Goal: Task Accomplishment & Management: Manage account settings

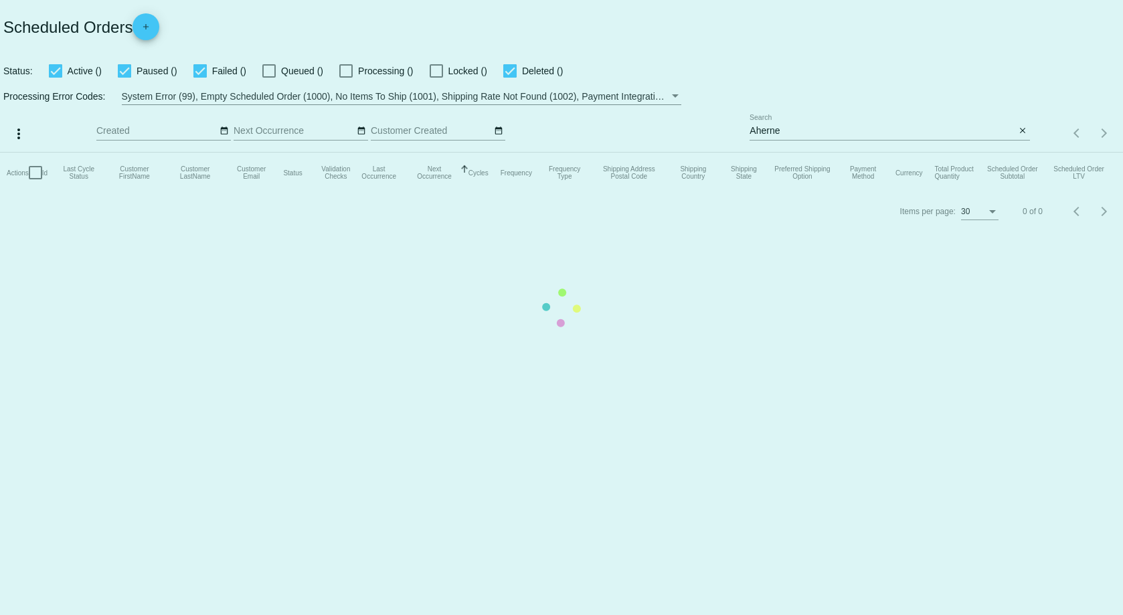
click at [787, 153] on mat-table "Actions Id Last Cycle Status Customer FirstName Customer LastName Customer Emai…" at bounding box center [561, 173] width 1123 height 40
click at [791, 153] on mat-table "Actions Id Last Cycle Status Customer FirstName Customer LastName Customer Emai…" at bounding box center [561, 173] width 1123 height 40
click at [786, 130] on app-dashboard-scheduled-orders "Scheduled Orders add Status: Active (0) Paused (0) Failed (1) Queued (0) Proces…" at bounding box center [561, 115] width 1123 height 230
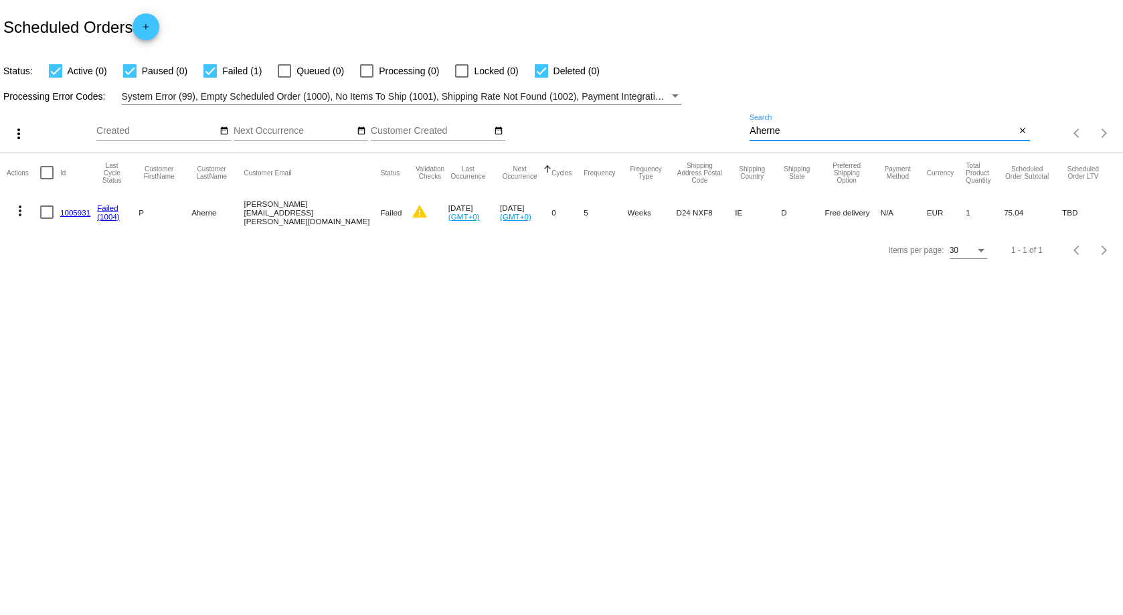
drag, startPoint x: 785, startPoint y: 130, endPoint x: 680, endPoint y: 113, distance: 105.8
click at [682, 115] on div "more_vert Sep Jan Feb Mar [DATE]" at bounding box center [561, 128] width 1123 height 47
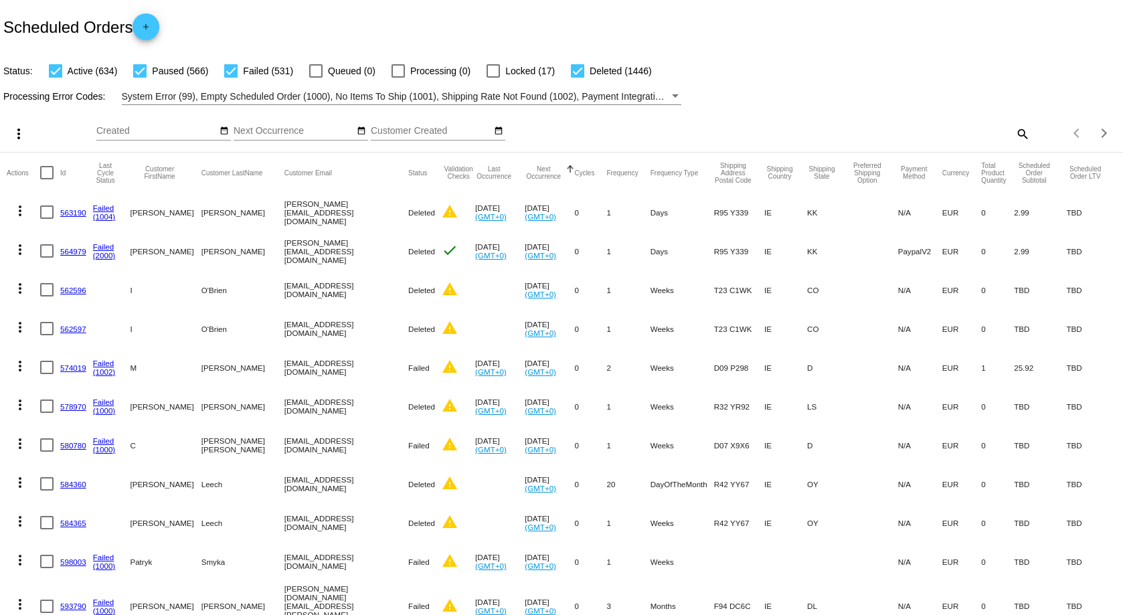
click at [1013, 135] on mat-icon "search" at bounding box center [1021, 133] width 16 height 21
click at [752, 133] on input "Search" at bounding box center [889, 131] width 280 height 11
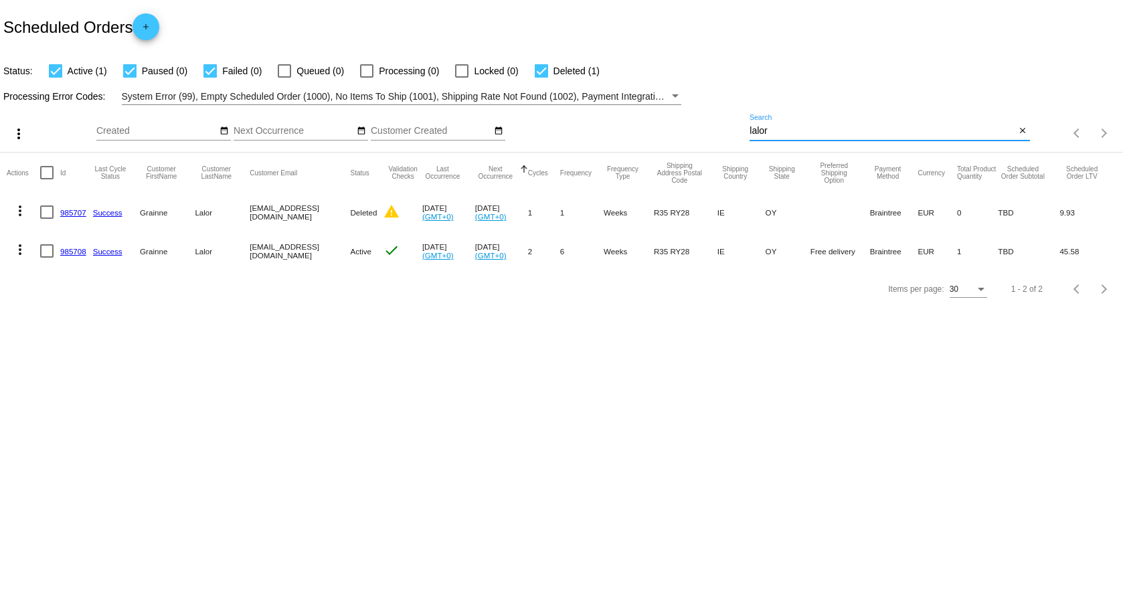
type input "lalor"
click at [70, 254] on link "985708" at bounding box center [73, 251] width 26 height 9
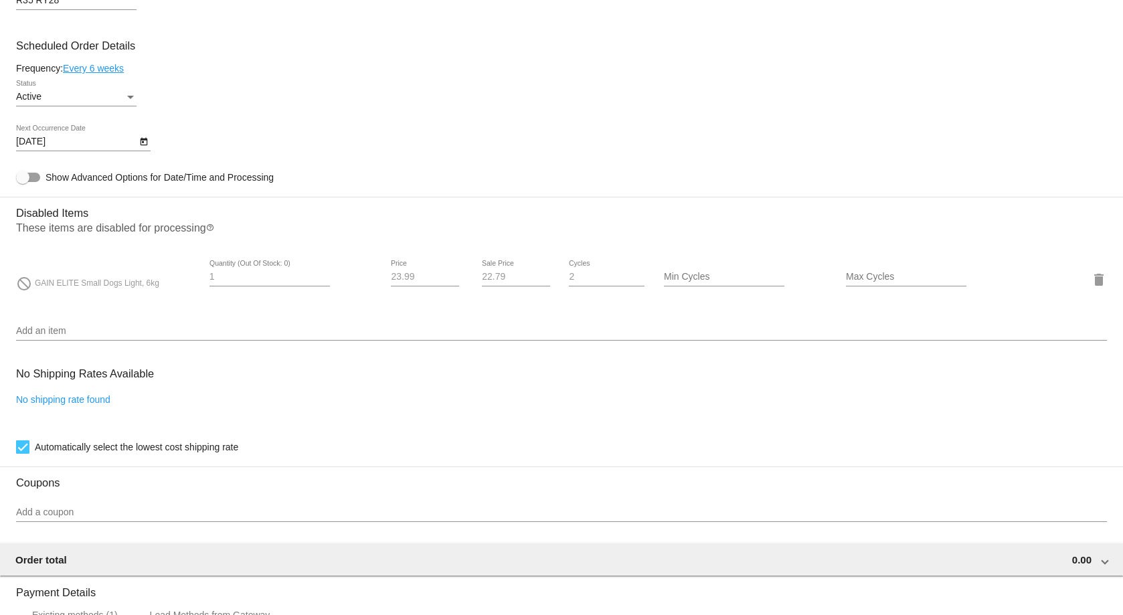
scroll to position [1038, 0]
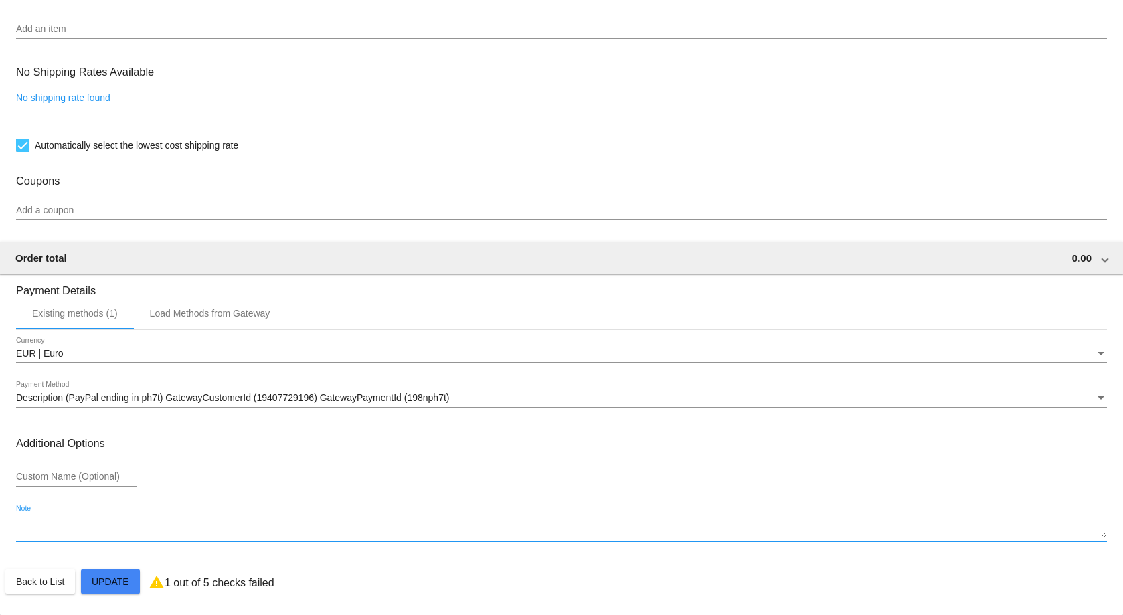
click at [105, 521] on textarea "Note" at bounding box center [561, 526] width 1090 height 21
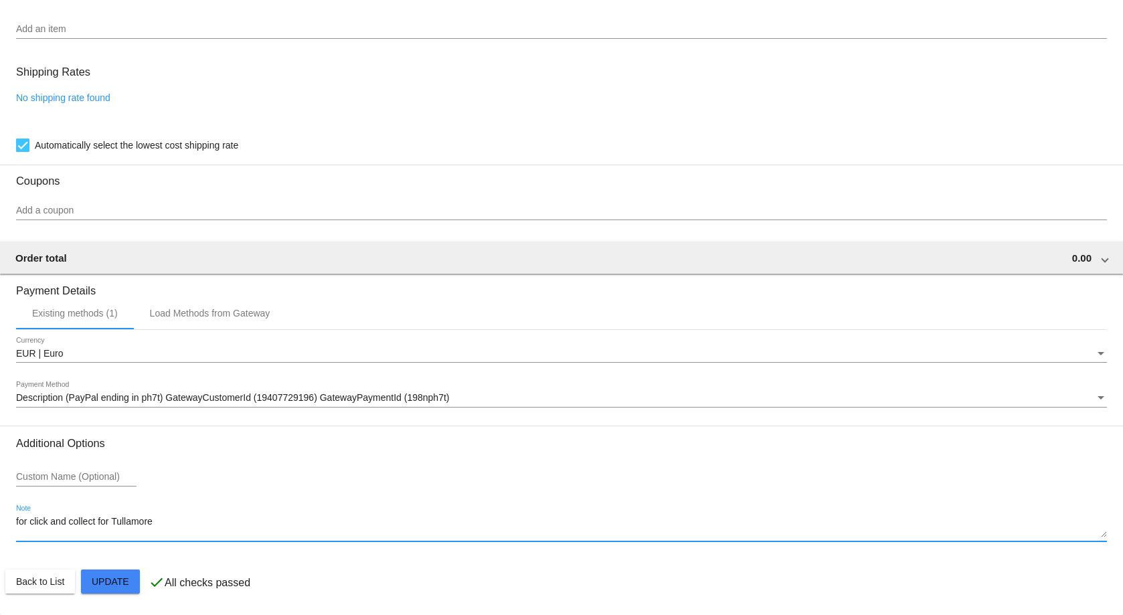
click at [21, 516] on textarea "for click and collect for Tullamore" at bounding box center [561, 526] width 1090 height 21
type textarea "For click and collect for Tullamore"
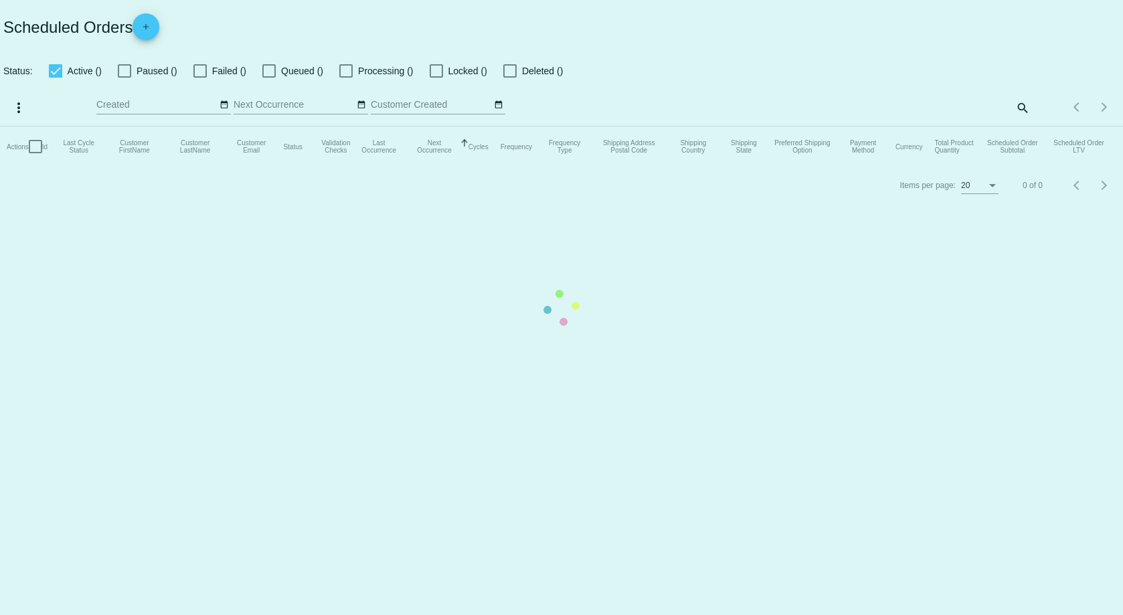
checkbox input "true"
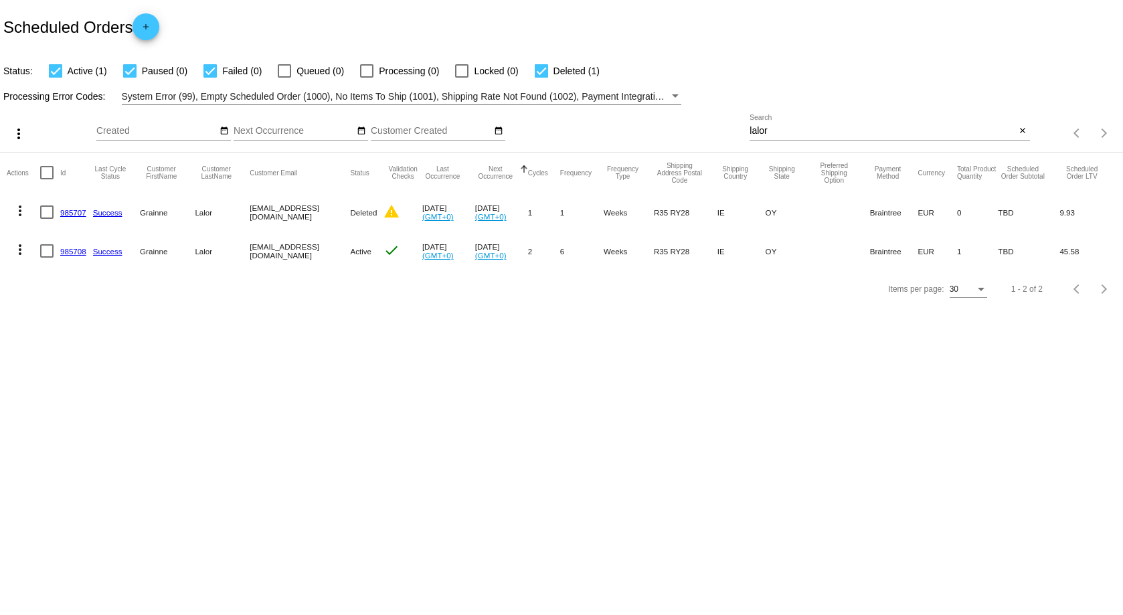
click at [74, 252] on link "985708" at bounding box center [73, 251] width 26 height 9
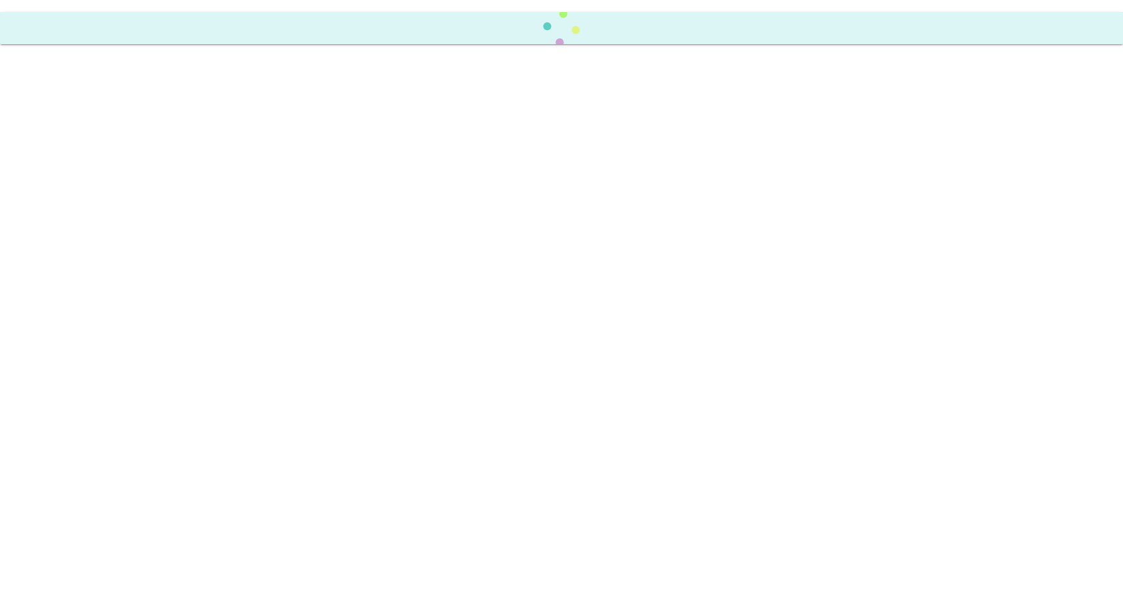
click at [74, 252] on body at bounding box center [561, 307] width 1123 height 615
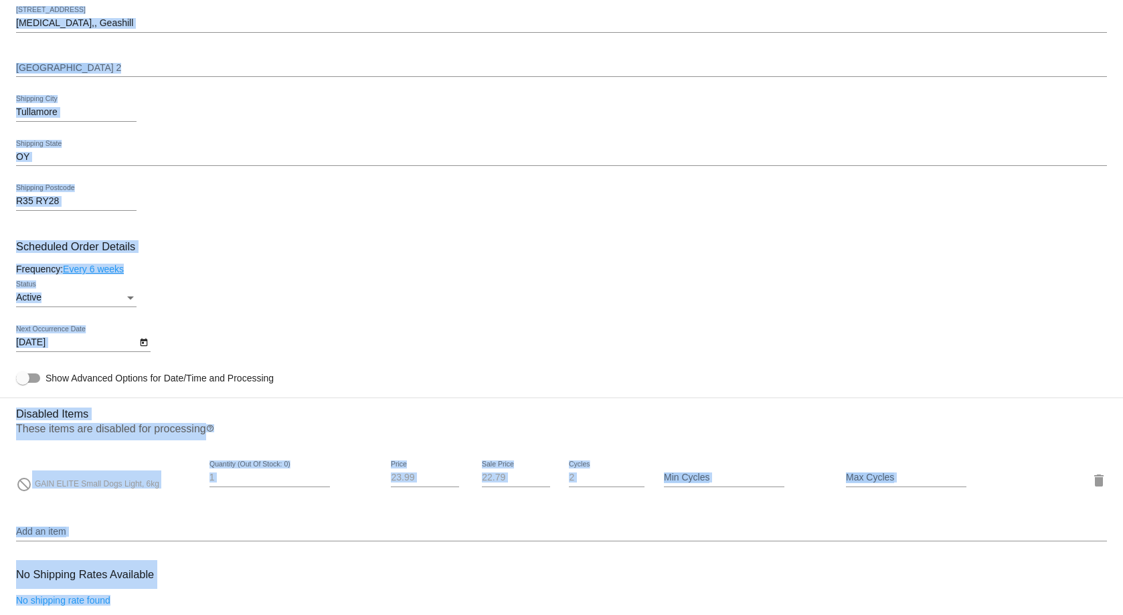
scroll to position [602, 0]
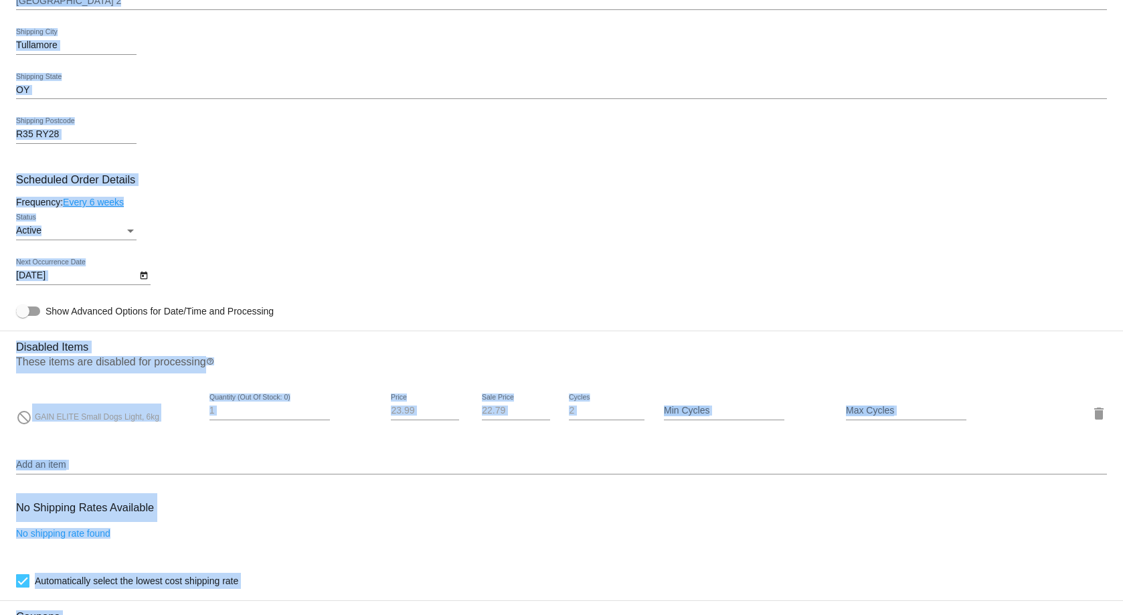
click at [370, 199] on div "Frequency: Every 6 weeks" at bounding box center [561, 202] width 1090 height 11
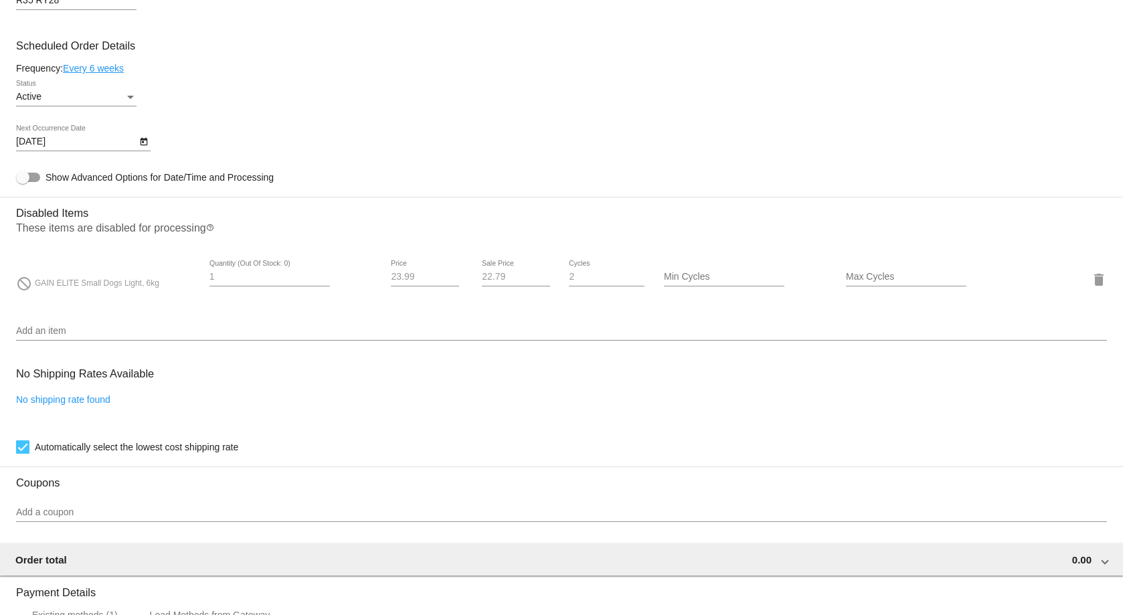
scroll to position [1038, 0]
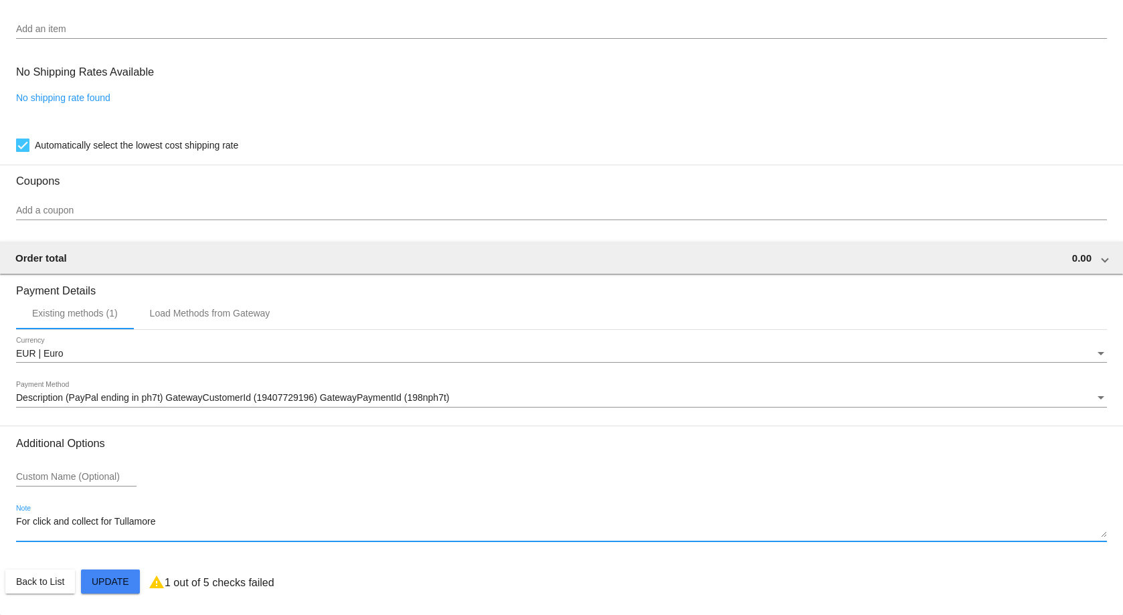
click at [32, 518] on textarea "For click and collect for Tullamore" at bounding box center [561, 526] width 1090 height 21
type textarea "click and collect for Tullamore"
click at [95, 522] on textarea "click and collect for Tullamore" at bounding box center [561, 526] width 1090 height 21
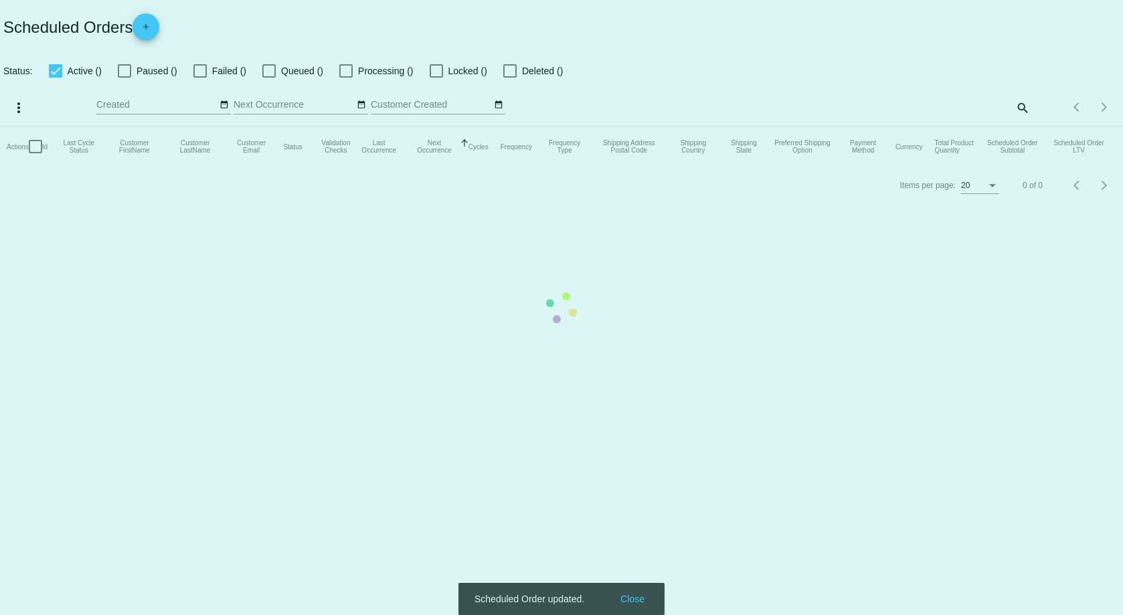
checkbox input "true"
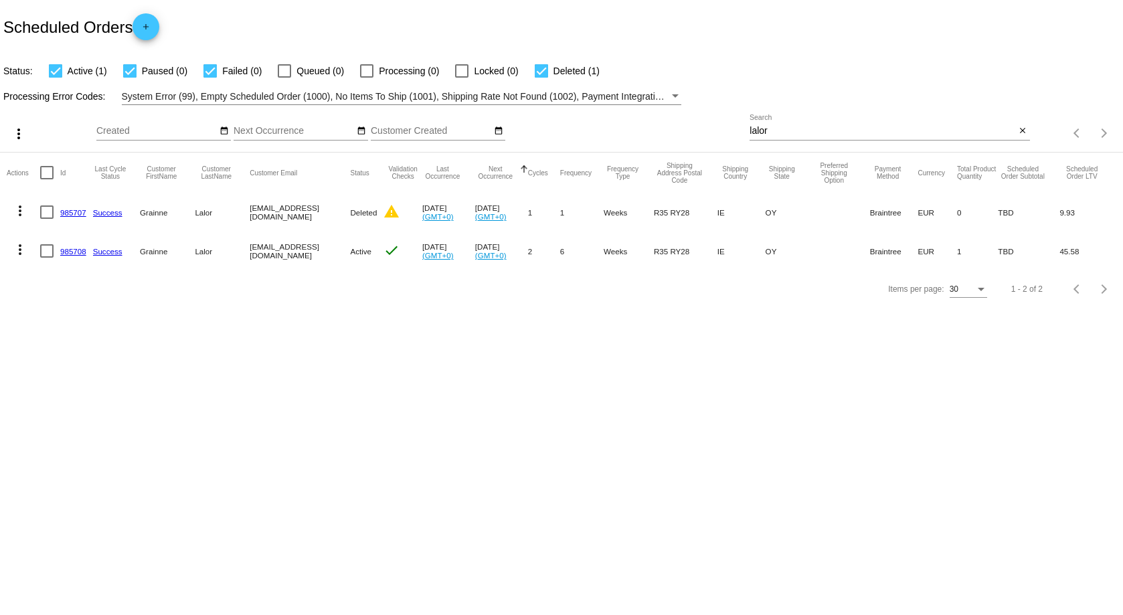
click at [76, 254] on link "985708" at bounding box center [73, 251] width 26 height 9
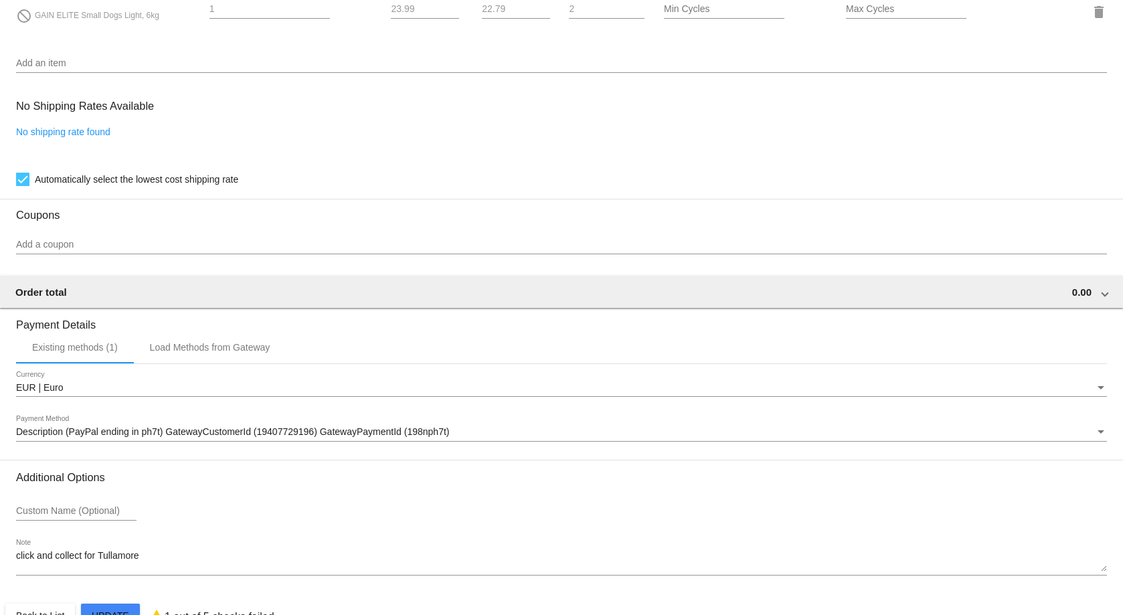
scroll to position [1038, 0]
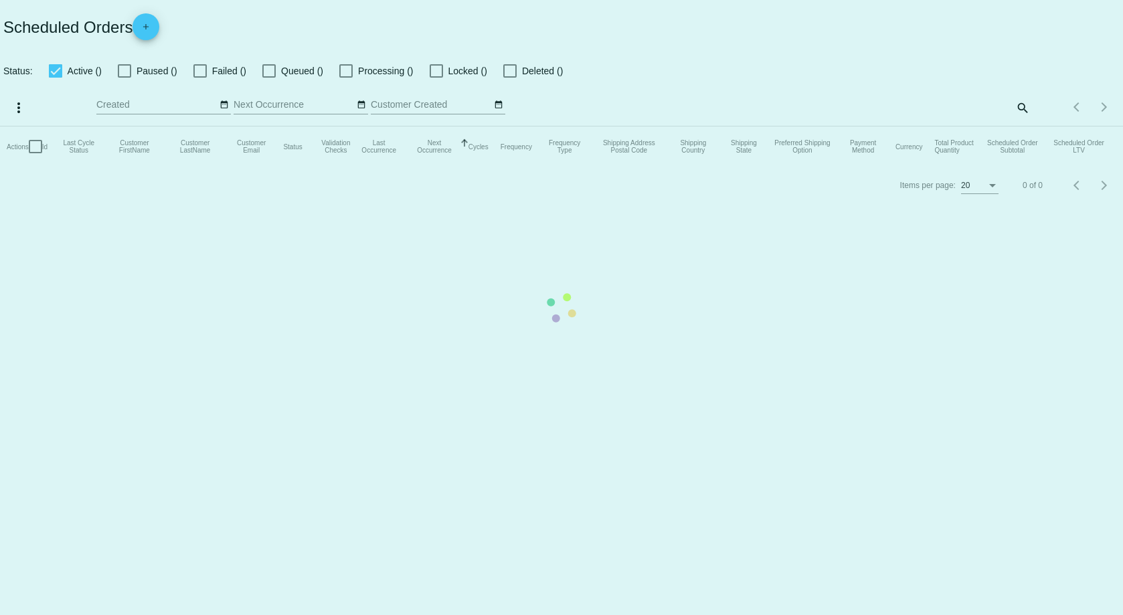
checkbox input "true"
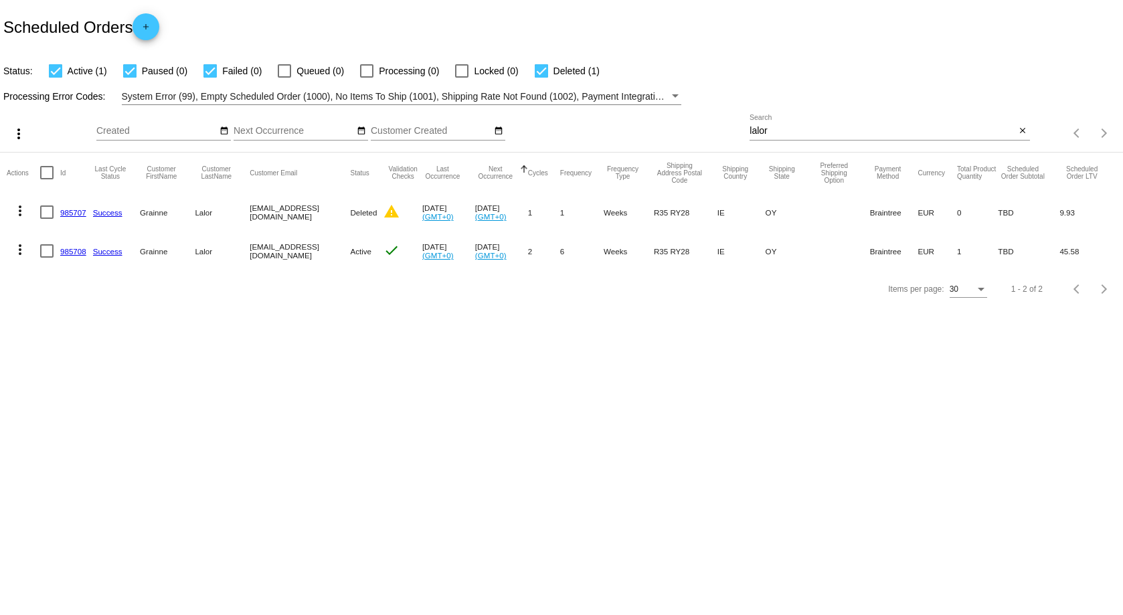
click at [68, 213] on link "985707" at bounding box center [73, 212] width 26 height 9
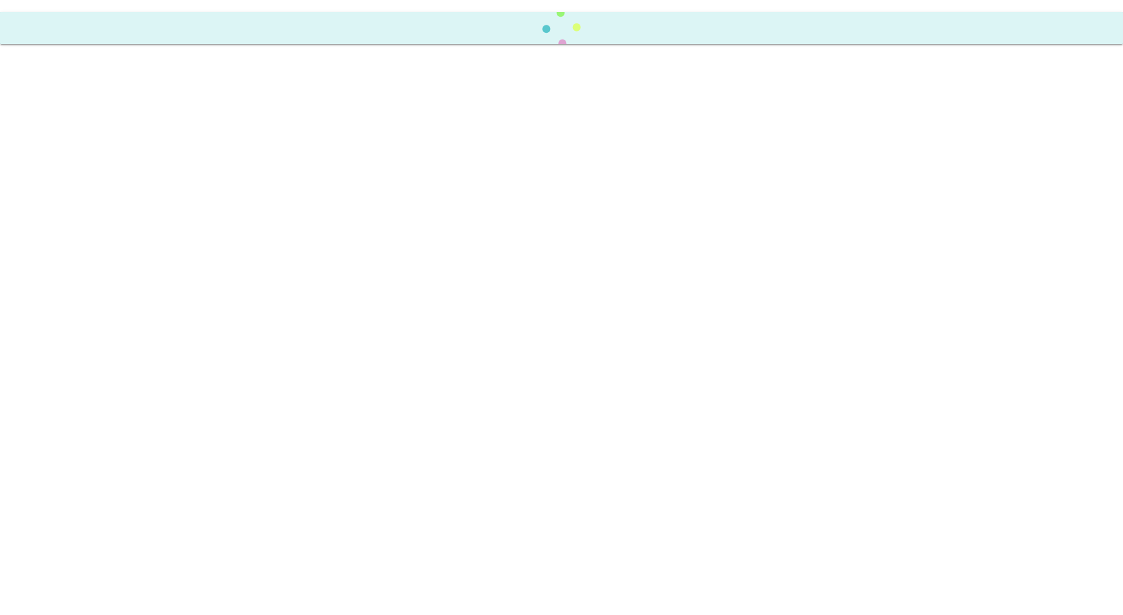
click at [68, 213] on body "Scheduled Order updated." at bounding box center [561, 307] width 1123 height 615
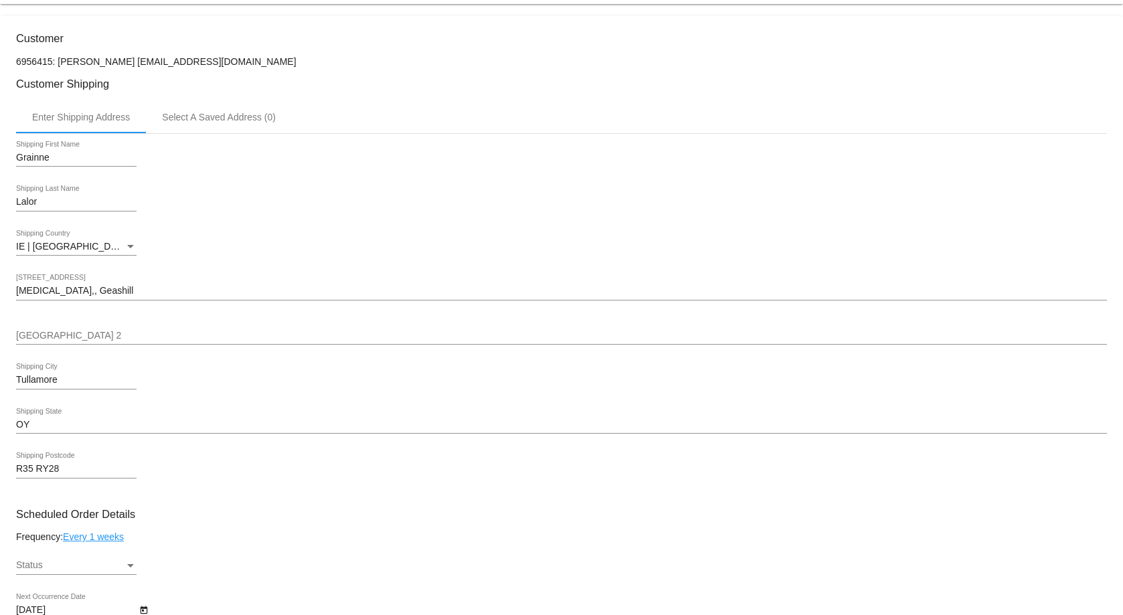
scroll to position [669, 0]
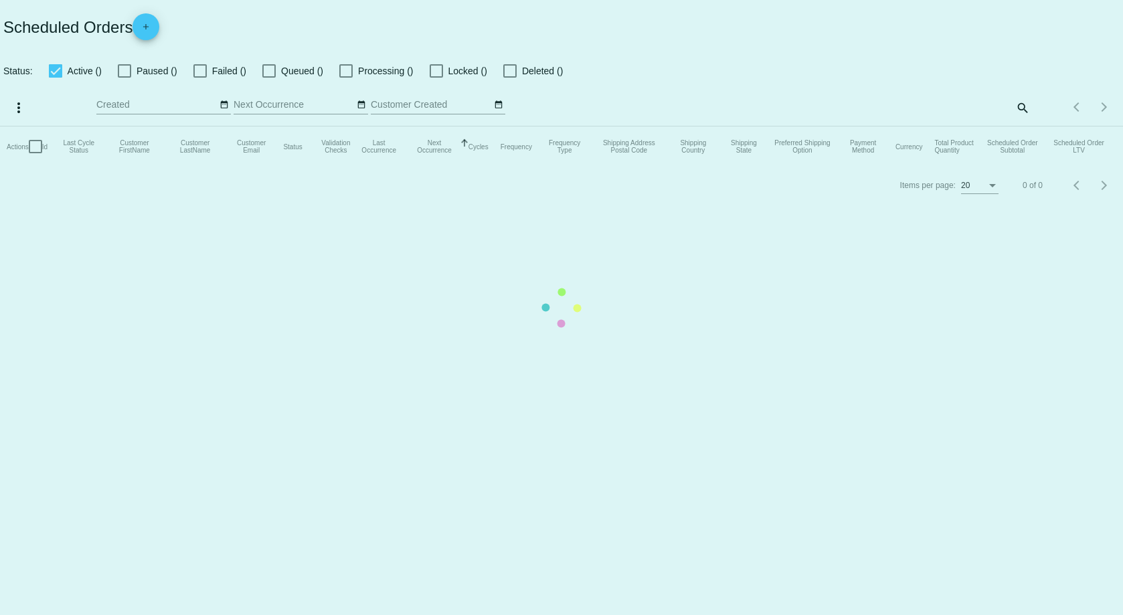
checkbox input "true"
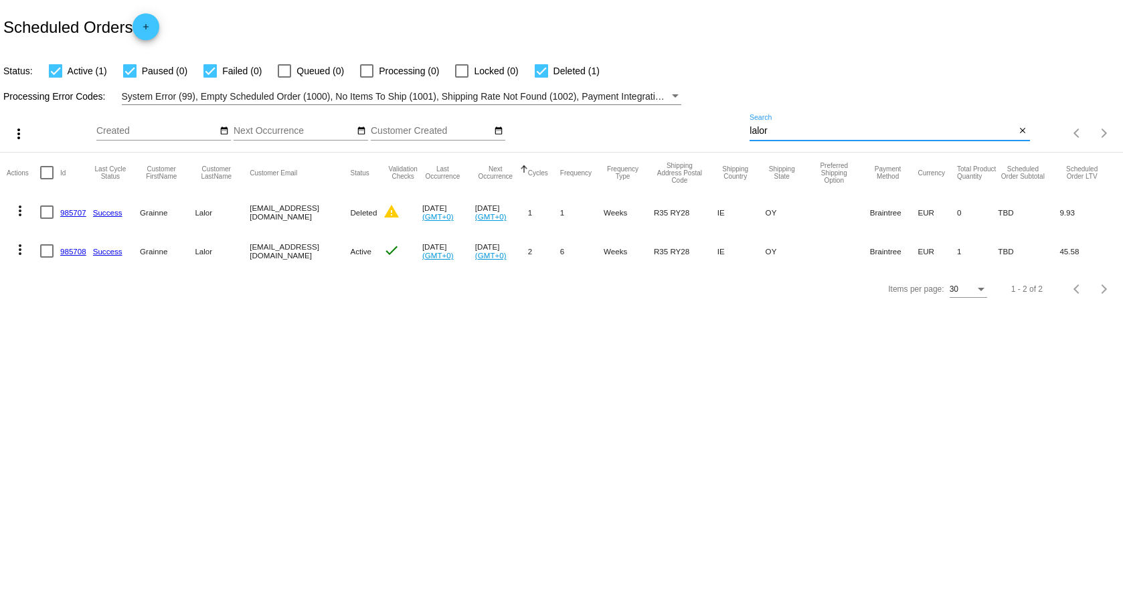
drag, startPoint x: 771, startPoint y: 134, endPoint x: 533, endPoint y: 144, distance: 238.4
click at [535, 144] on div "more_vert Sep Jan Feb Mar [DATE]" at bounding box center [561, 128] width 1123 height 47
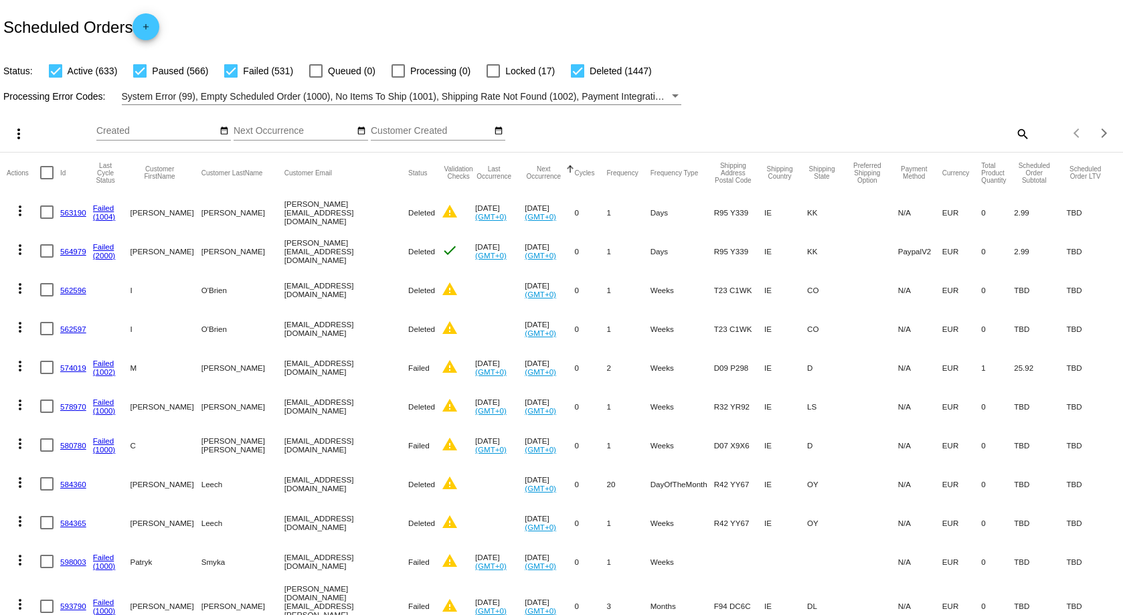
click at [1030, 134] on div "Items per page: 30 1 - 30 of 3177" at bounding box center [1076, 132] width 93 height 37
click at [995, 119] on div "more_vert Sep Jan Feb Mar [DATE]" at bounding box center [561, 128] width 1123 height 47
click at [1013, 130] on mat-icon "search" at bounding box center [1021, 133] width 16 height 21
click at [774, 133] on input "Search" at bounding box center [889, 131] width 280 height 11
click at [848, 78] on div "Status: Active (633) Paused (566) Failed (531) Queued (0) Processing (0) Locked…" at bounding box center [561, 66] width 1123 height 25
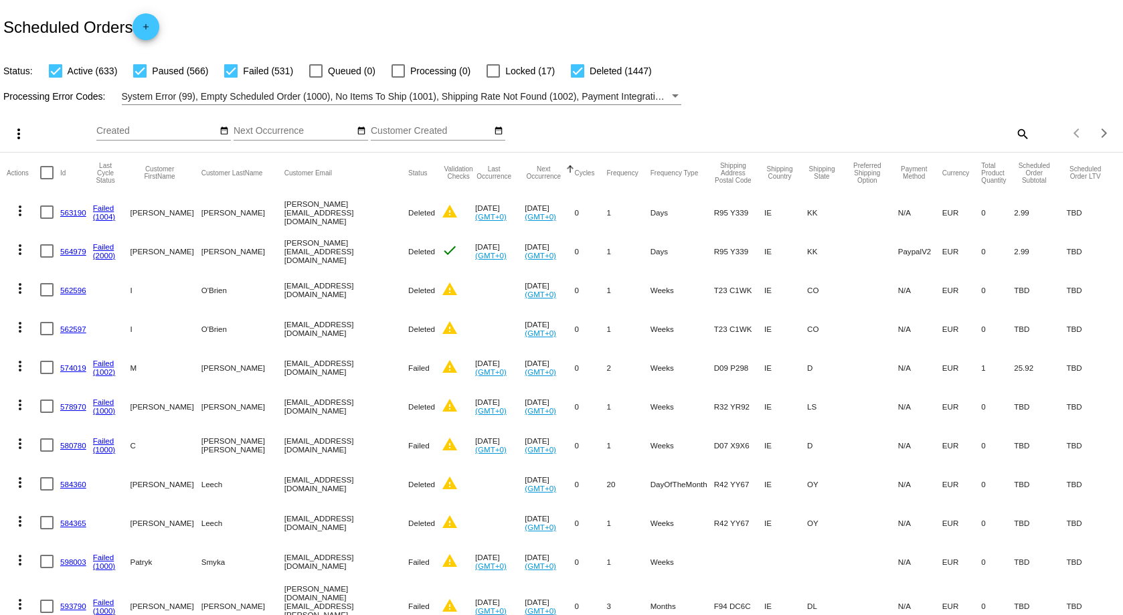
click at [1013, 134] on mat-icon "search" at bounding box center [1021, 133] width 16 height 21
click at [773, 134] on input "Search" at bounding box center [889, 131] width 280 height 11
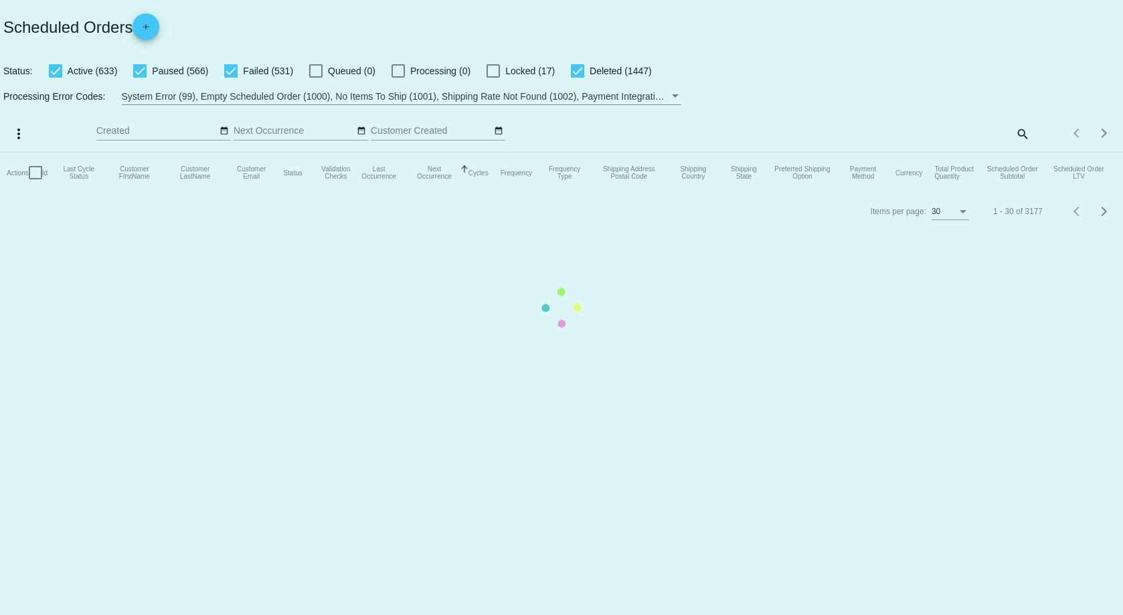
click at [1022, 153] on mat-table "Actions Id Last Cycle Status Customer FirstName Customer LastName Customer Emai…" at bounding box center [561, 173] width 1123 height 40
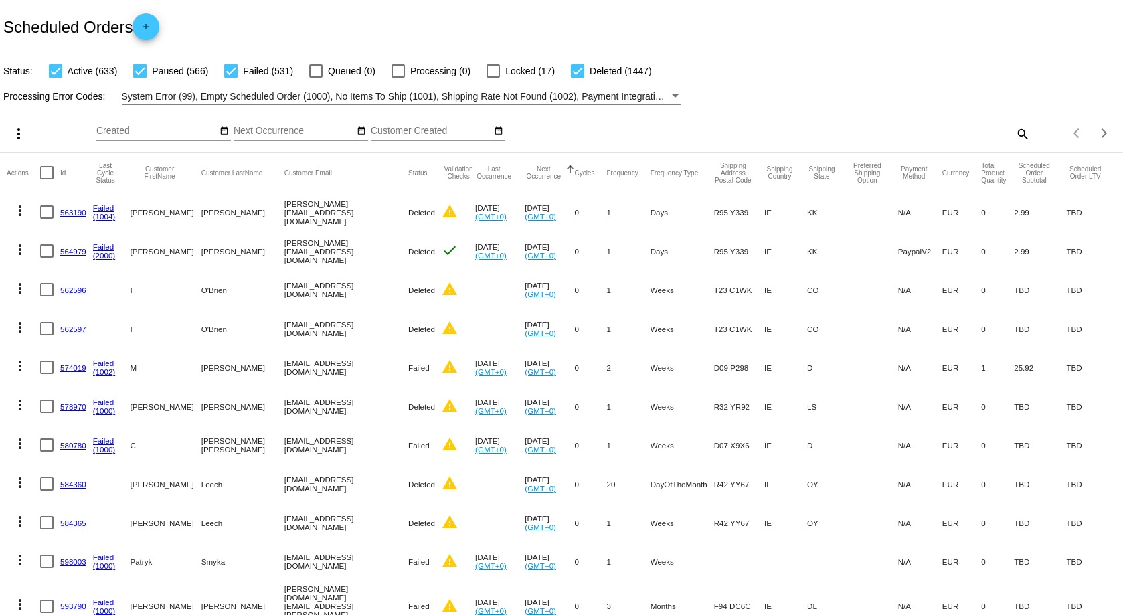
click at [1013, 132] on mat-icon "search" at bounding box center [1021, 133] width 16 height 21
click at [785, 130] on input "Search" at bounding box center [889, 131] width 280 height 11
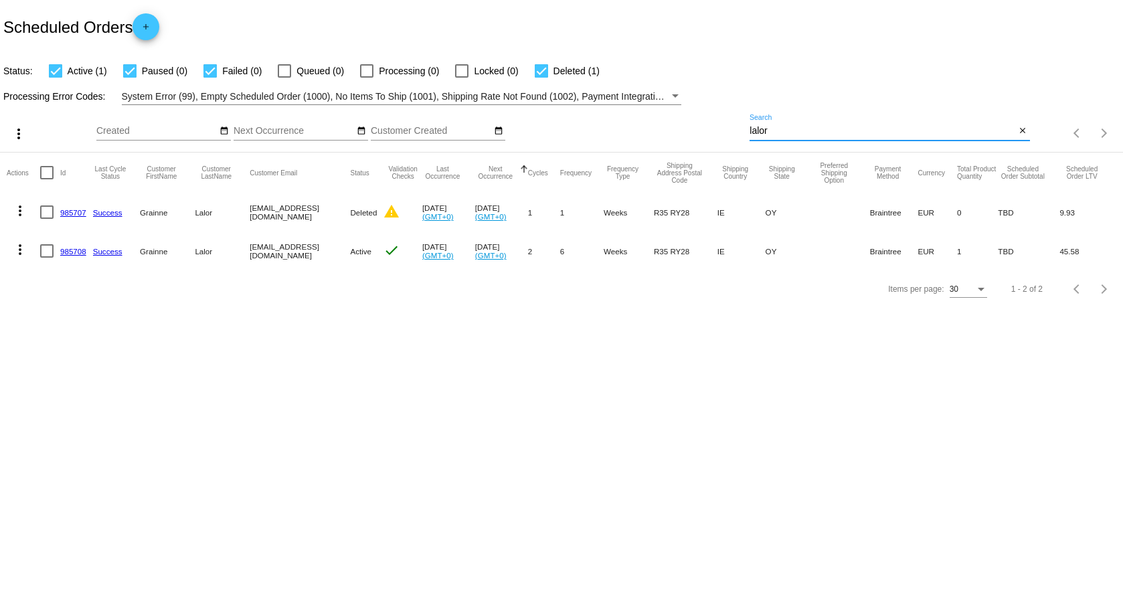
type input "lalor"
click at [197, 308] on div "Items per page: 30 1 - 2 of 2" at bounding box center [561, 288] width 1123 height 37
click at [17, 252] on mat-icon "more_vert" at bounding box center [20, 249] width 16 height 16
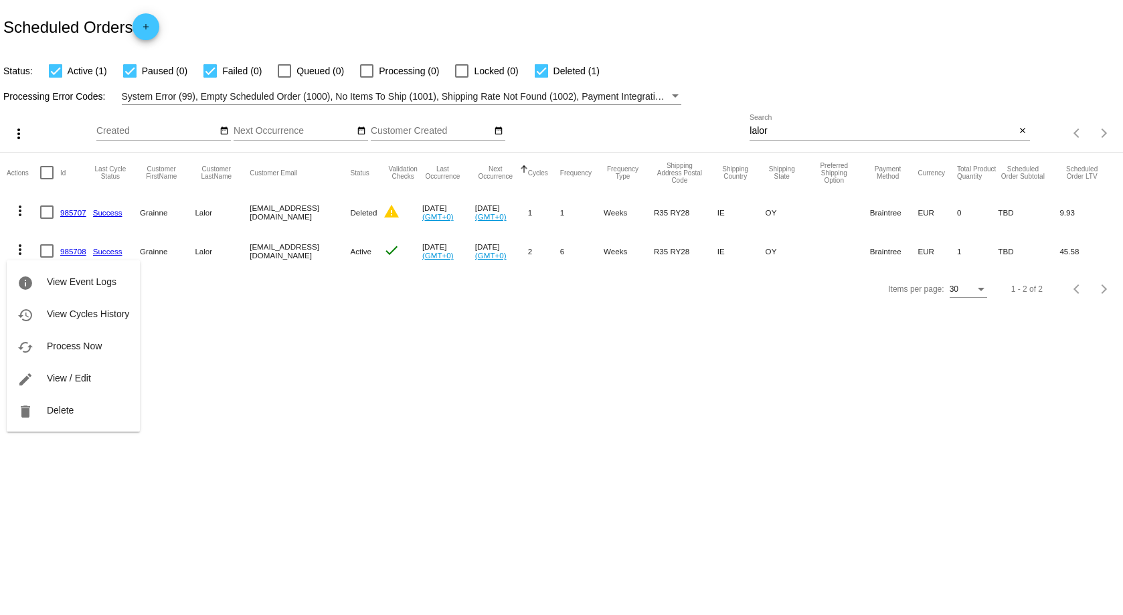
drag, startPoint x: 375, startPoint y: 394, endPoint x: 367, endPoint y: 390, distance: 8.4
click at [373, 394] on div at bounding box center [561, 307] width 1123 height 615
click at [17, 248] on mat-icon "more_vert" at bounding box center [20, 249] width 16 height 16
click at [77, 417] on button "delete Delete" at bounding box center [73, 410] width 133 height 32
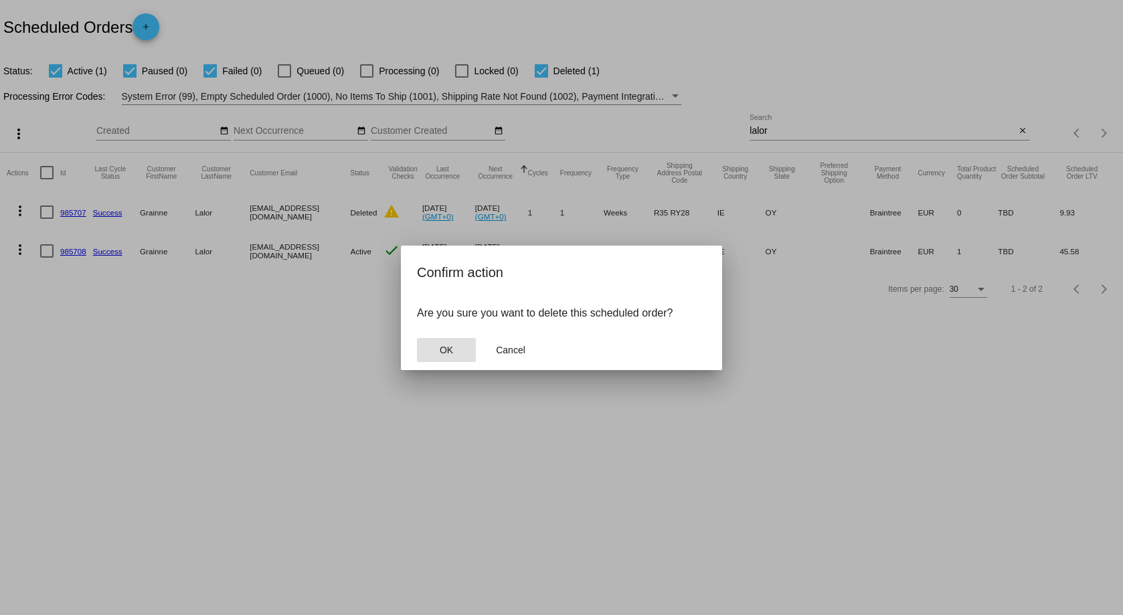
click at [440, 351] on span "OK" at bounding box center [446, 350] width 13 height 11
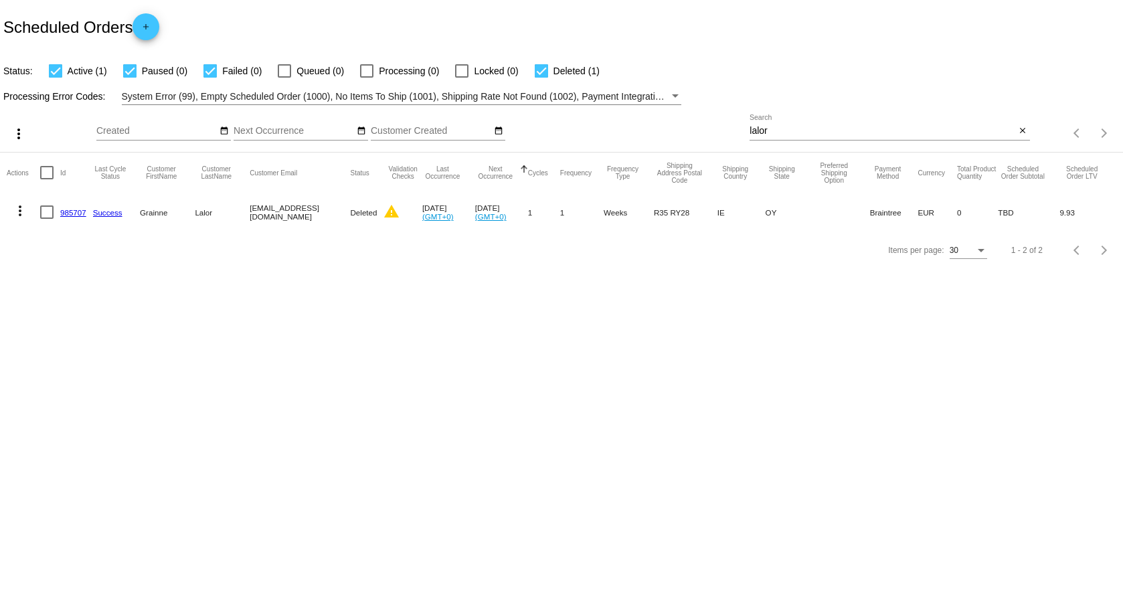
click at [795, 126] on input "lalor" at bounding box center [882, 131] width 266 height 11
